Goal: Task Accomplishment & Management: Manage account settings

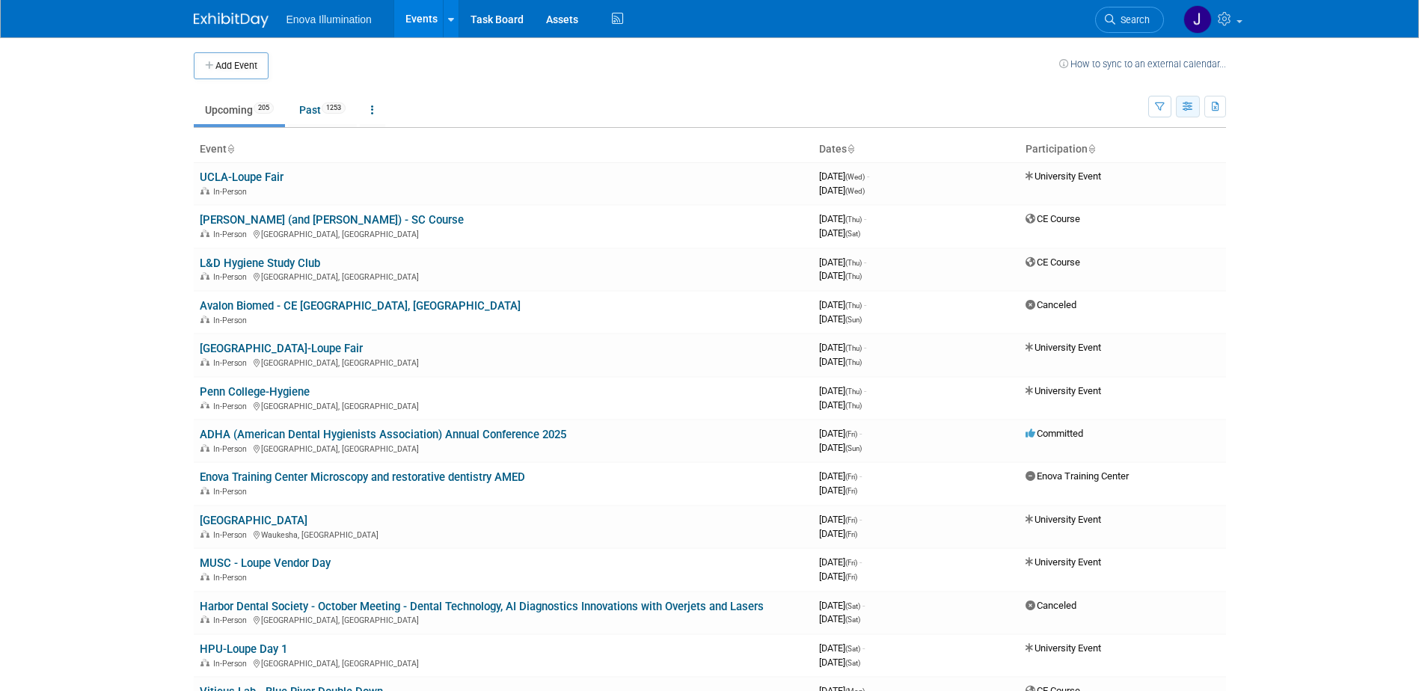
click at [1194, 108] on button "button" at bounding box center [1188, 107] width 24 height 22
click at [1153, 105] on button "button" at bounding box center [1159, 107] width 23 height 22
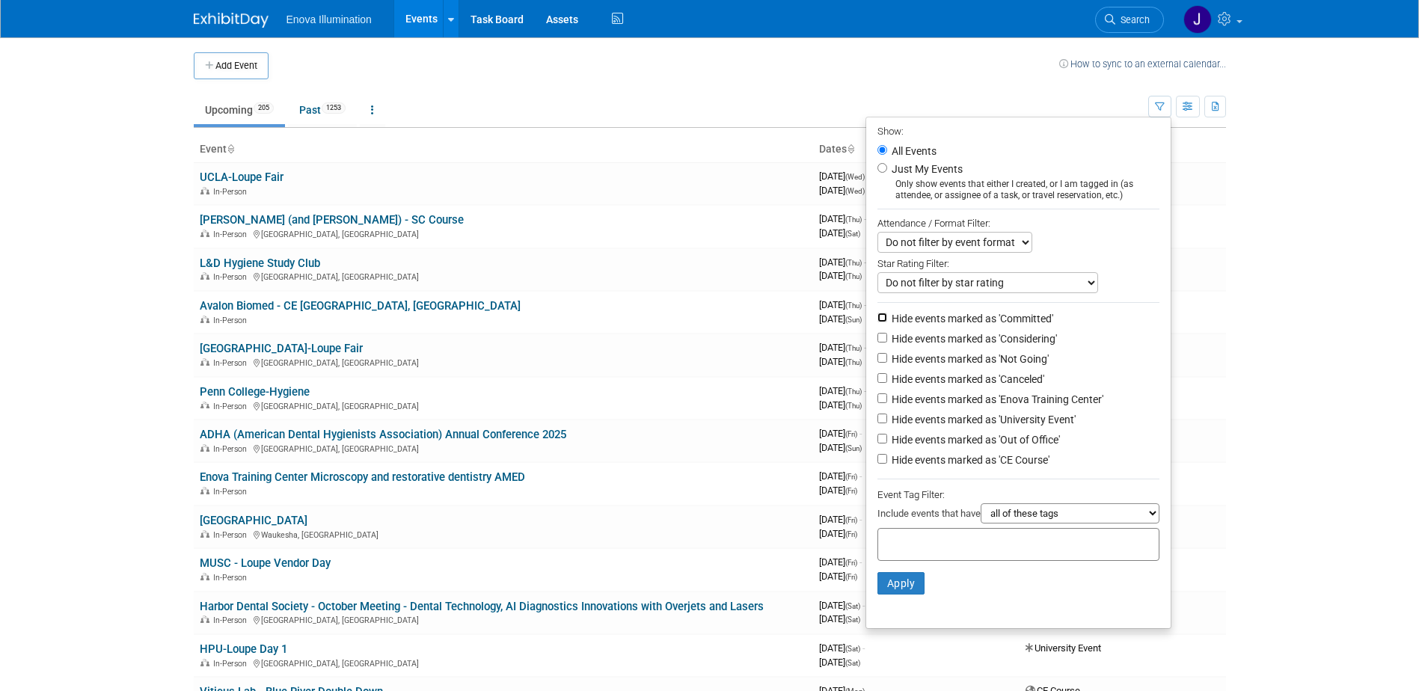
click at [877, 322] on input "Hide events marked as 'Committed'" at bounding box center [882, 318] width 10 height 10
checkbox input "true"
drag, startPoint x: 873, startPoint y: 340, endPoint x: 874, endPoint y: 370, distance: 29.9
click at [877, 343] on input "Hide events marked as 'Considering'" at bounding box center [882, 338] width 10 height 10
checkbox input "true"
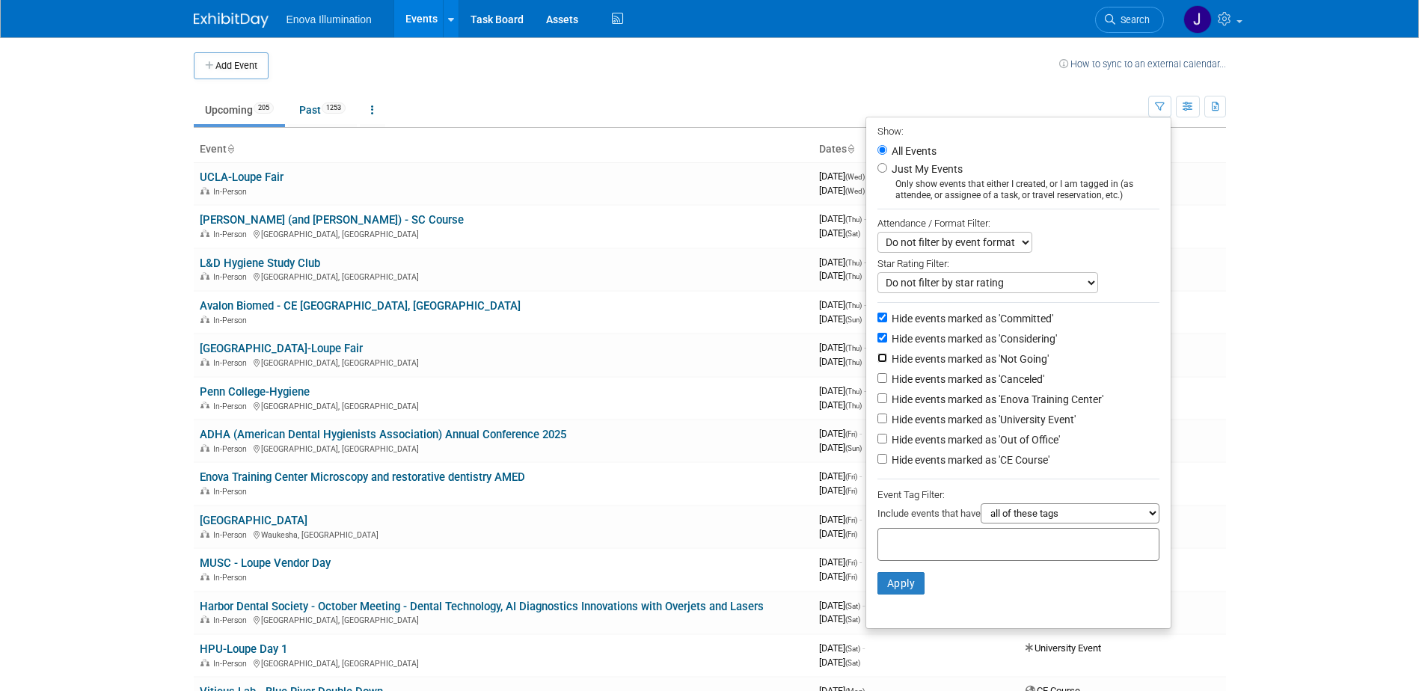
drag, startPoint x: 873, startPoint y: 360, endPoint x: 873, endPoint y: 383, distance: 23.2
click at [877, 362] on input "Hide events marked as 'Not Going'" at bounding box center [882, 358] width 10 height 10
checkbox input "true"
click at [877, 383] on input "Hide events marked as 'Canceled'" at bounding box center [882, 378] width 10 height 10
checkbox input "true"
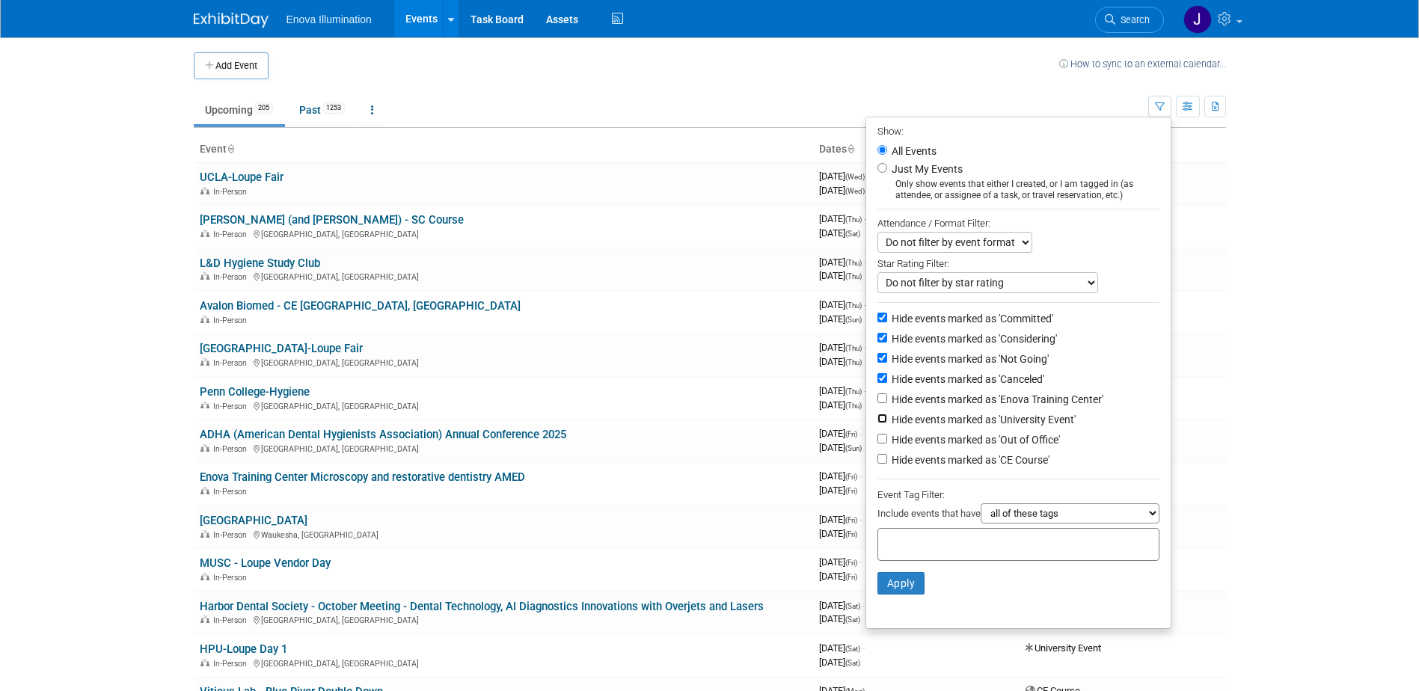
click at [877, 423] on input "Hide events marked as 'University Event'" at bounding box center [882, 419] width 10 height 10
checkbox input "true"
click at [877, 444] on input "Hide events marked as 'Out of Office'" at bounding box center [882, 439] width 10 height 10
checkbox input "true"
click at [877, 464] on input "Hide events marked as 'CE Course'" at bounding box center [882, 459] width 10 height 10
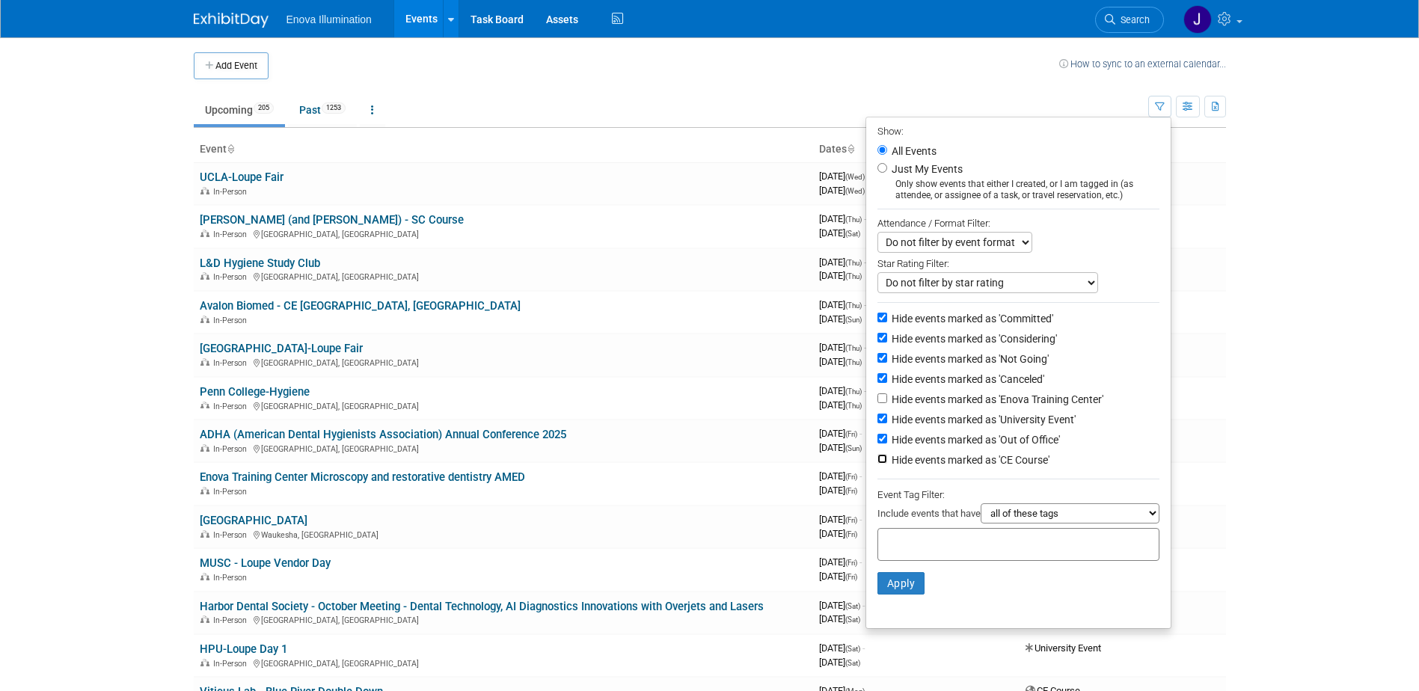
checkbox input "true"
click at [912, 595] on button "Apply" at bounding box center [901, 583] width 48 height 22
